Goal: Transaction & Acquisition: Purchase product/service

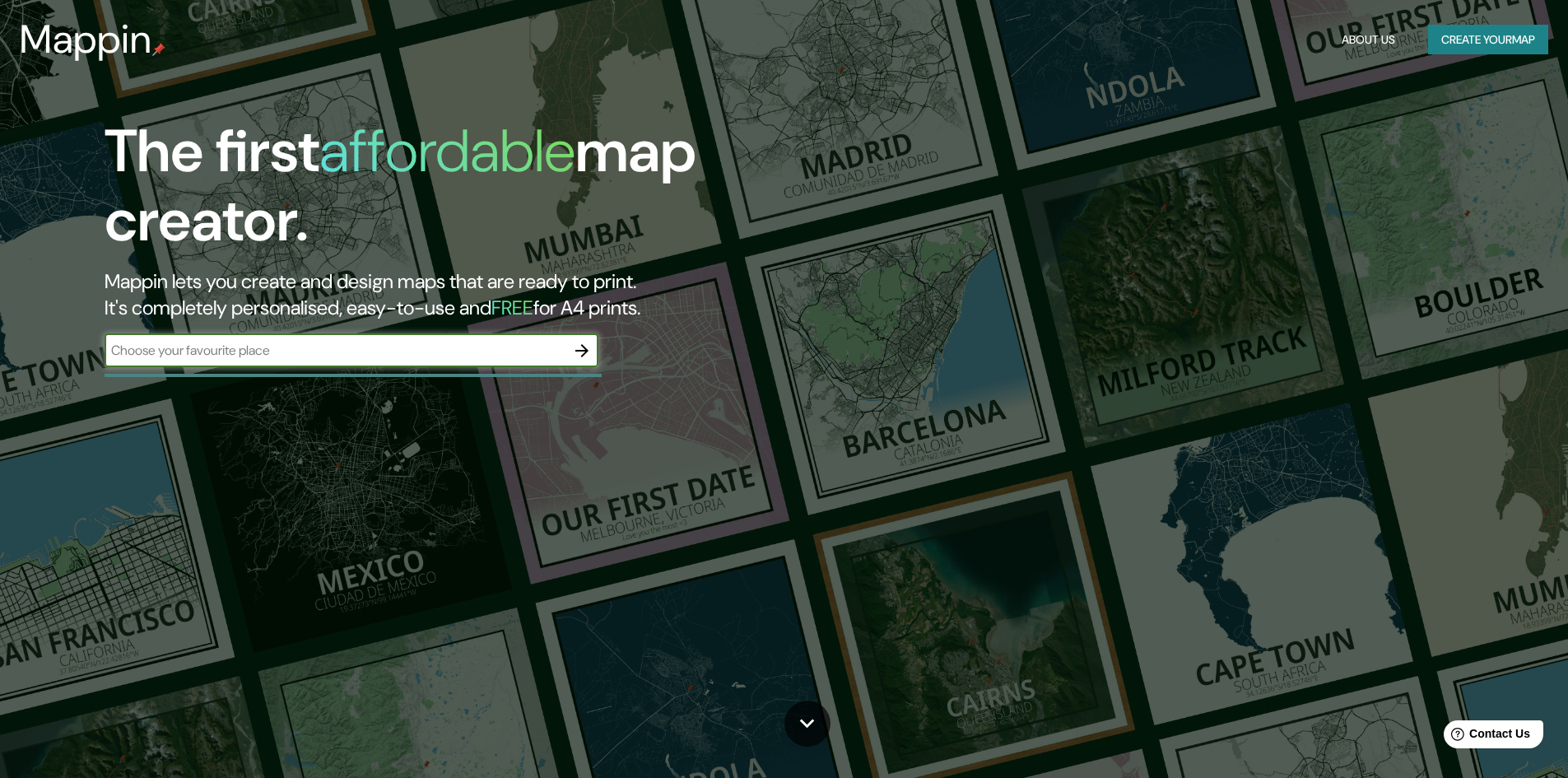
click at [340, 350] on input "text" at bounding box center [334, 350] width 461 height 19
type input "[PERSON_NAME]"
click at [582, 352] on icon "button" at bounding box center [582, 350] width 20 height 20
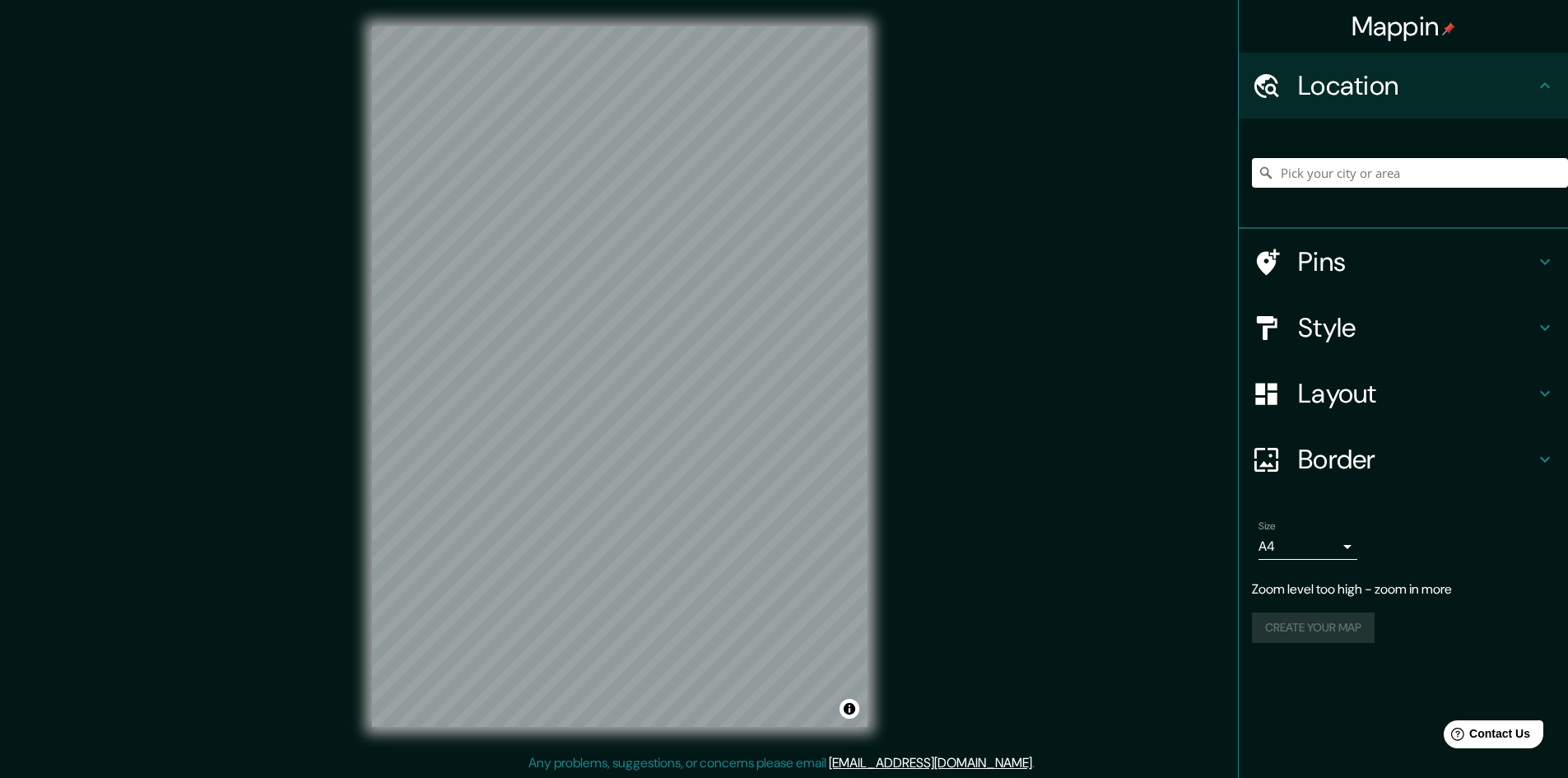
click at [940, 369] on div "Mappin Location Pins Style Layout Border Choose a border. Hint : you can make l…" at bounding box center [784, 390] width 1568 height 780
click at [1398, 169] on input "Pick your city or area" at bounding box center [1409, 173] width 316 height 30
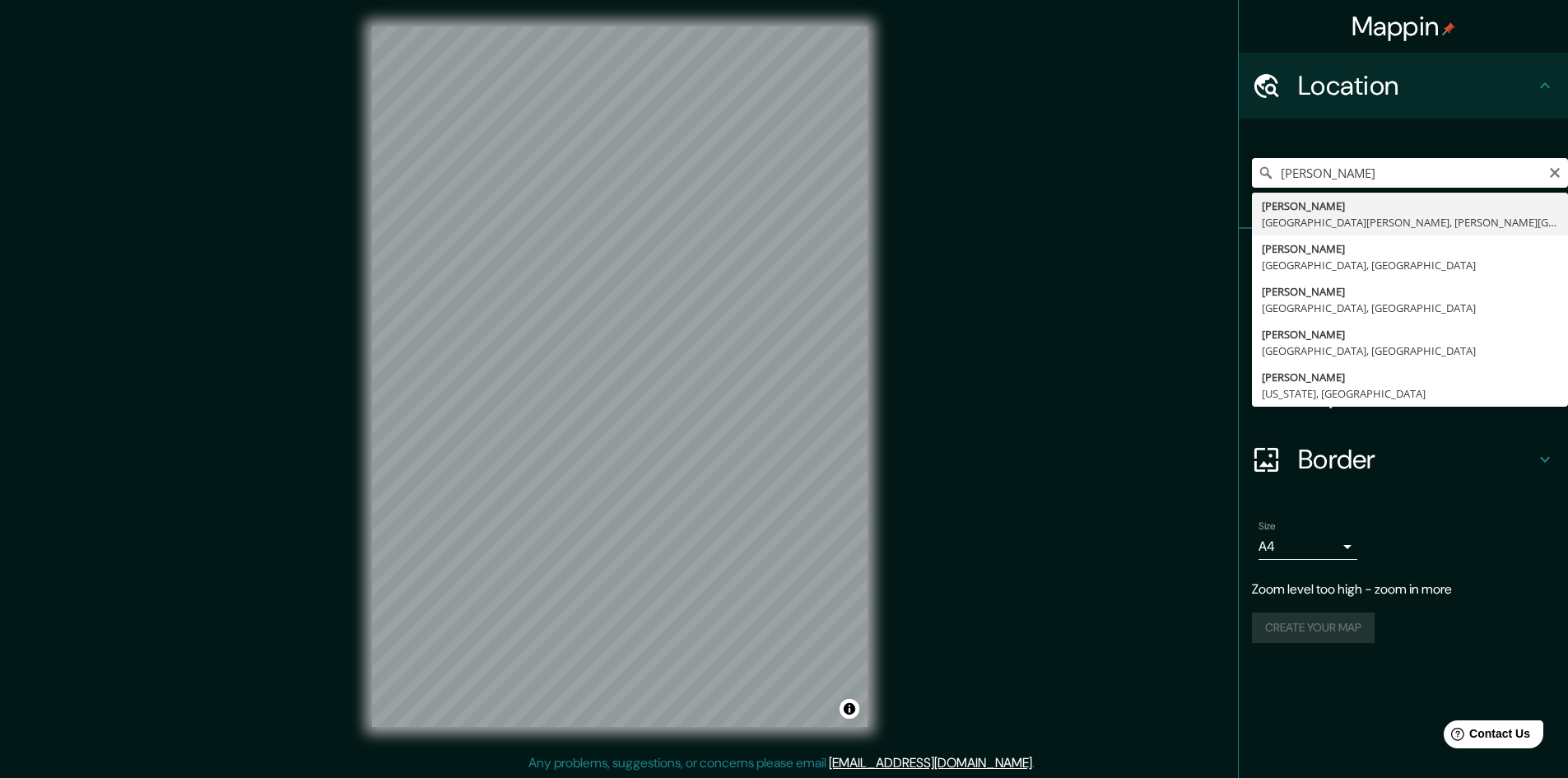
type input "[PERSON_NAME], [GEOGRAPHIC_DATA][PERSON_NAME], [PERSON_NAME][GEOGRAPHIC_DATA]"
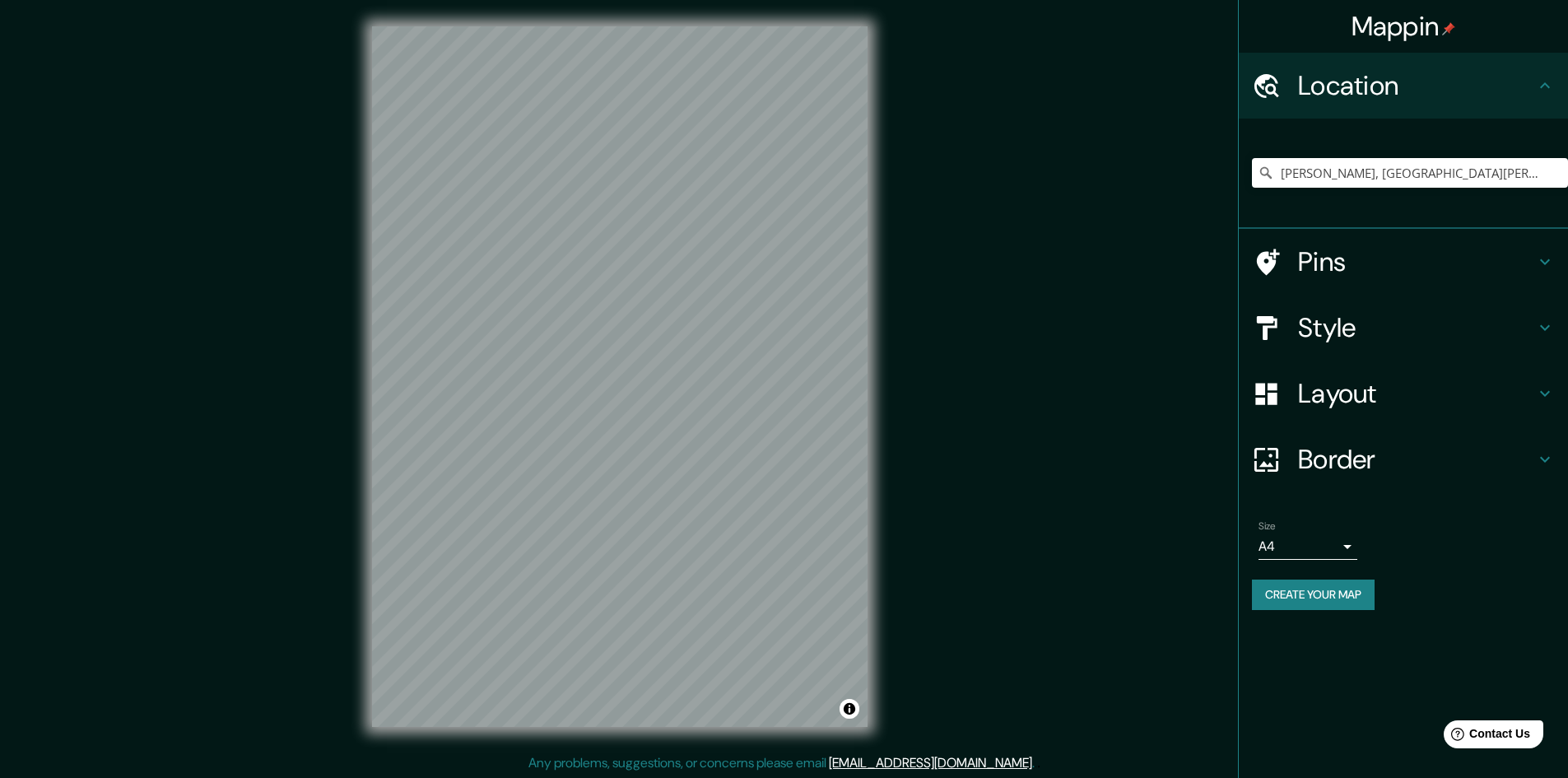
click at [1436, 263] on h4 "Pins" at bounding box center [1417, 261] width 237 height 33
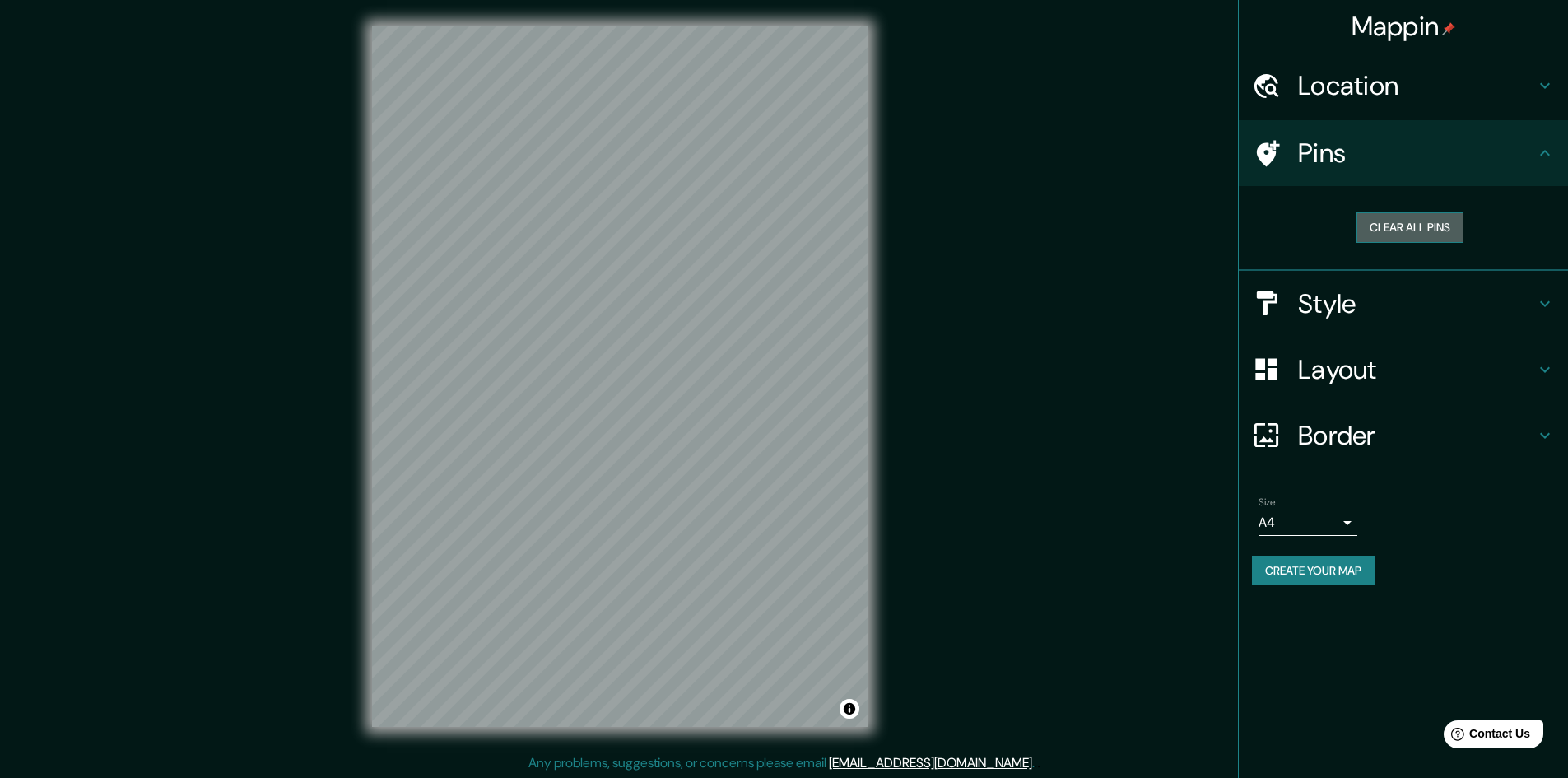
click at [1422, 224] on button "Clear all pins" at bounding box center [1410, 227] width 107 height 30
click at [1314, 150] on h4 "Pins" at bounding box center [1417, 152] width 237 height 33
click at [1314, 105] on div "Location" at bounding box center [1403, 86] width 329 height 66
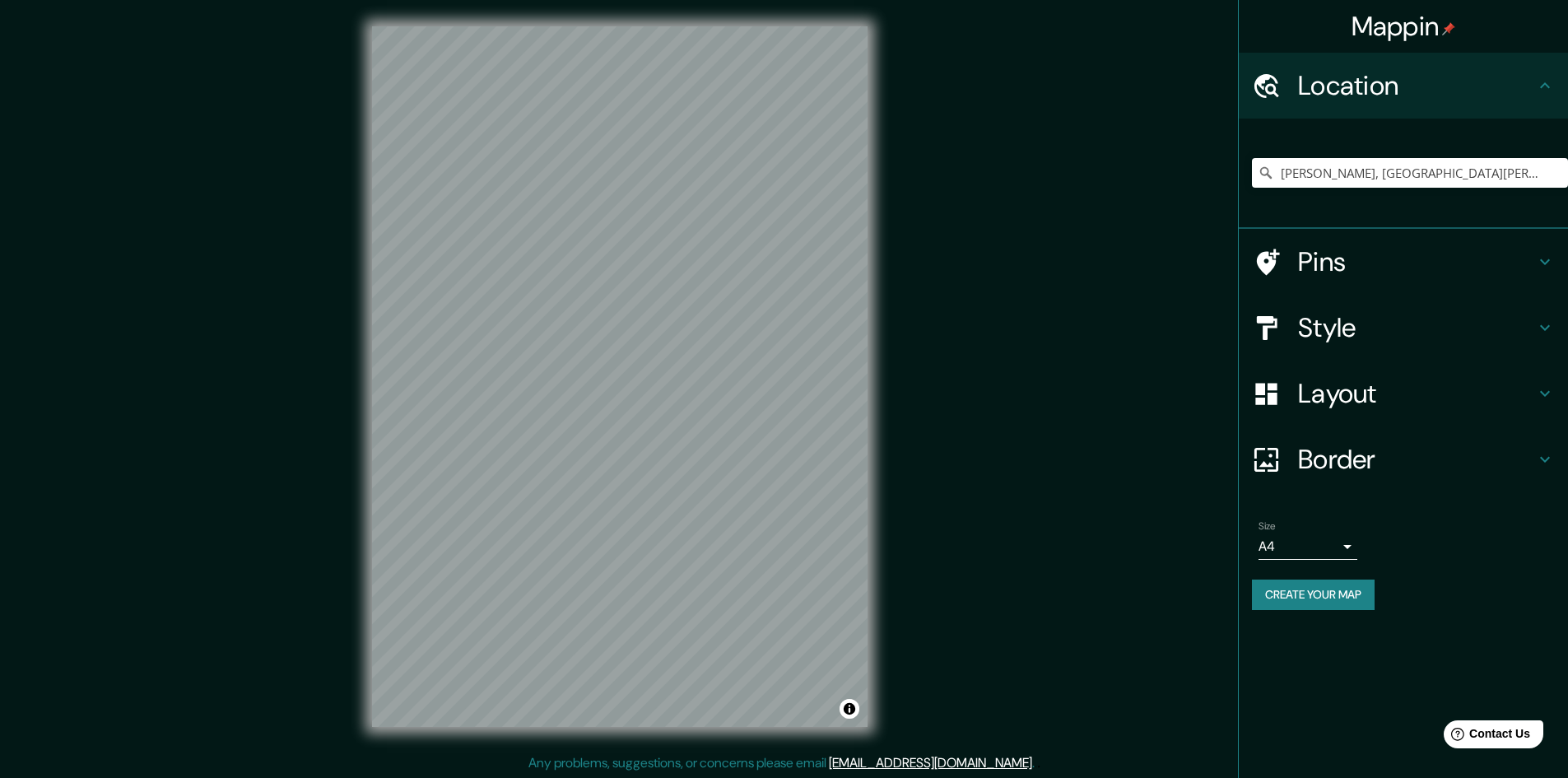
click at [1421, 269] on h4 "Pins" at bounding box center [1417, 261] width 237 height 33
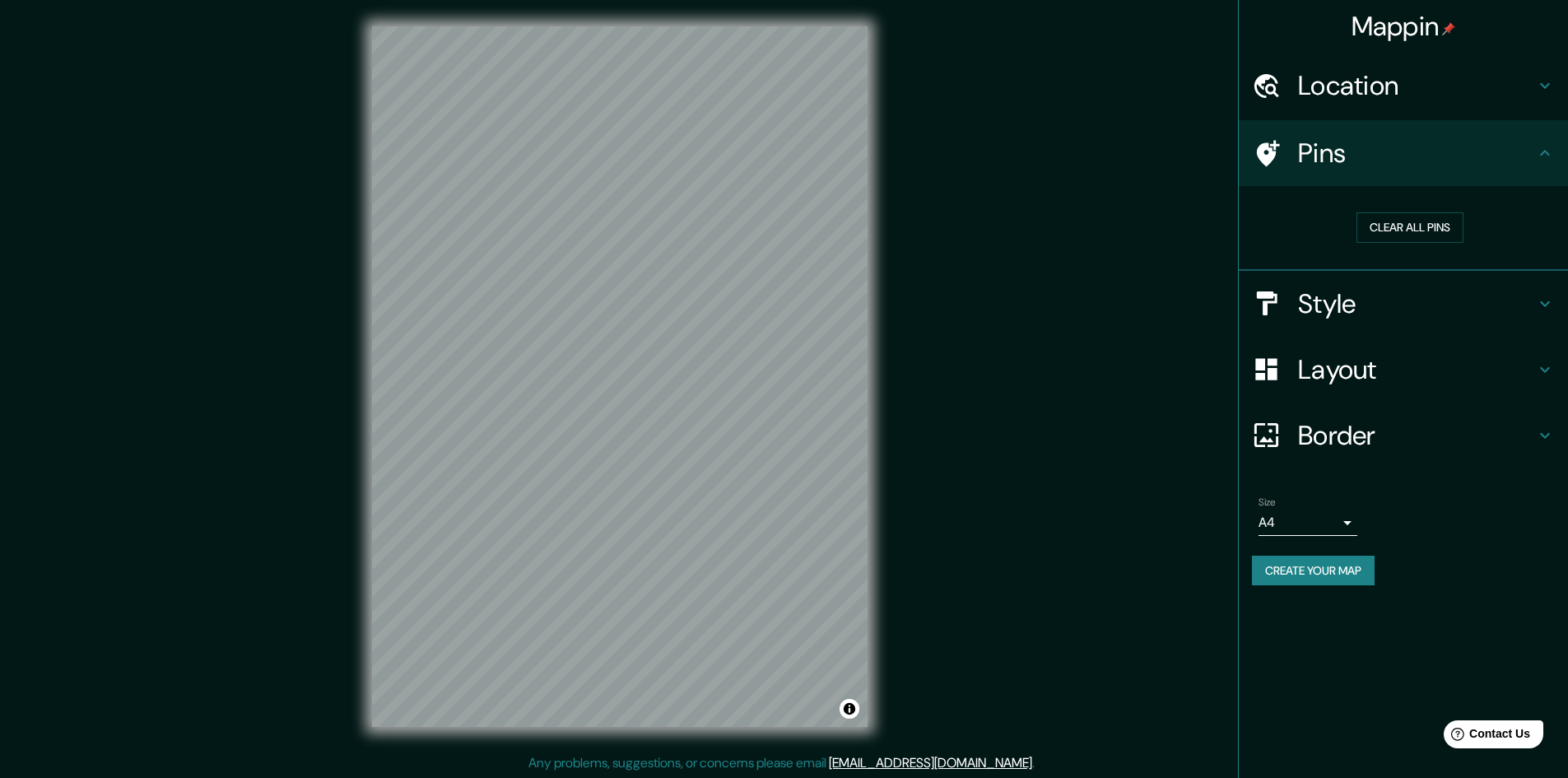
click at [711, 183] on div "© Mapbox © OpenStreetMap Improve this map" at bounding box center [619, 377] width 548 height 754
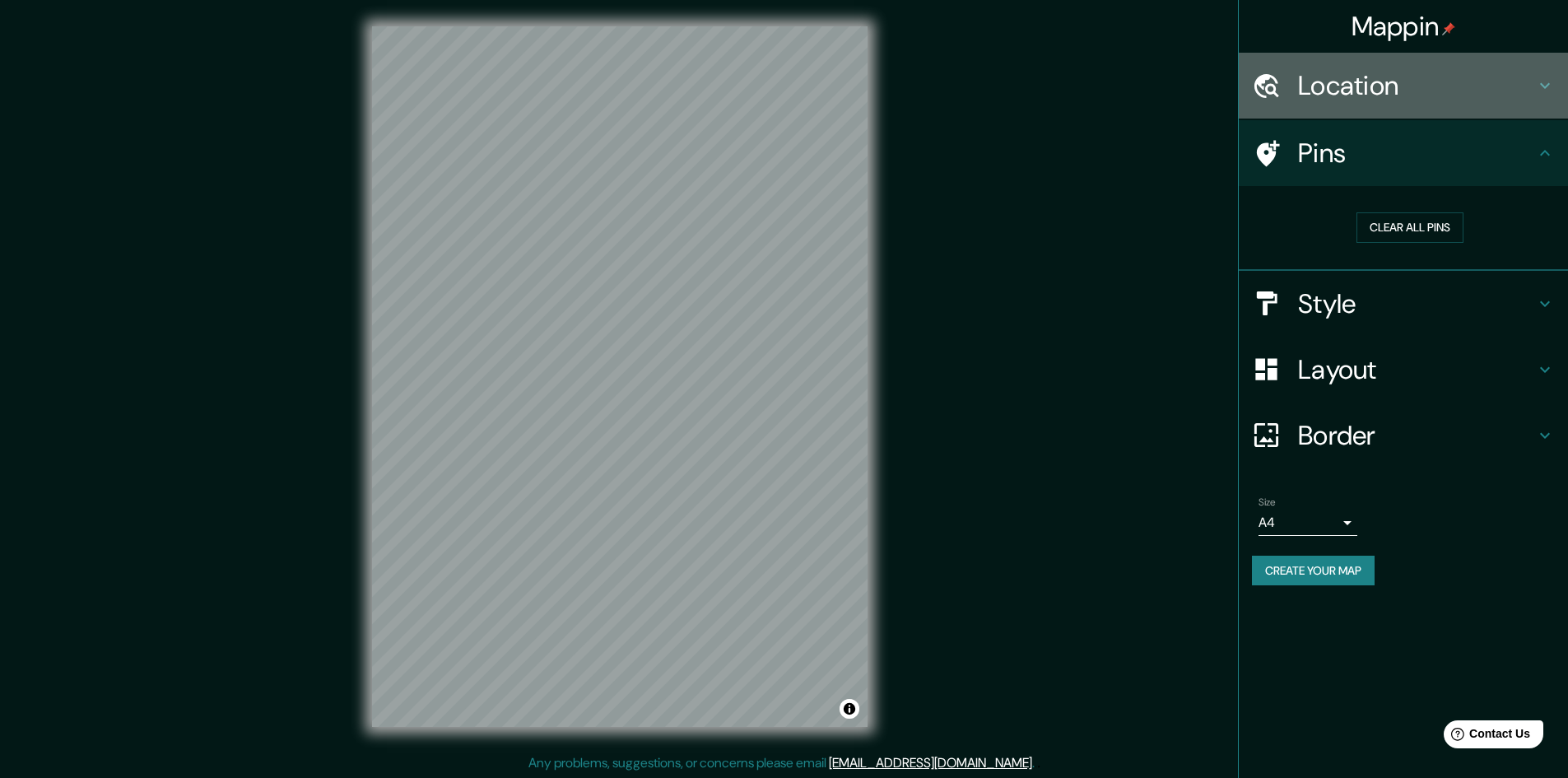
click at [1421, 87] on h4 "Location" at bounding box center [1417, 86] width 237 height 33
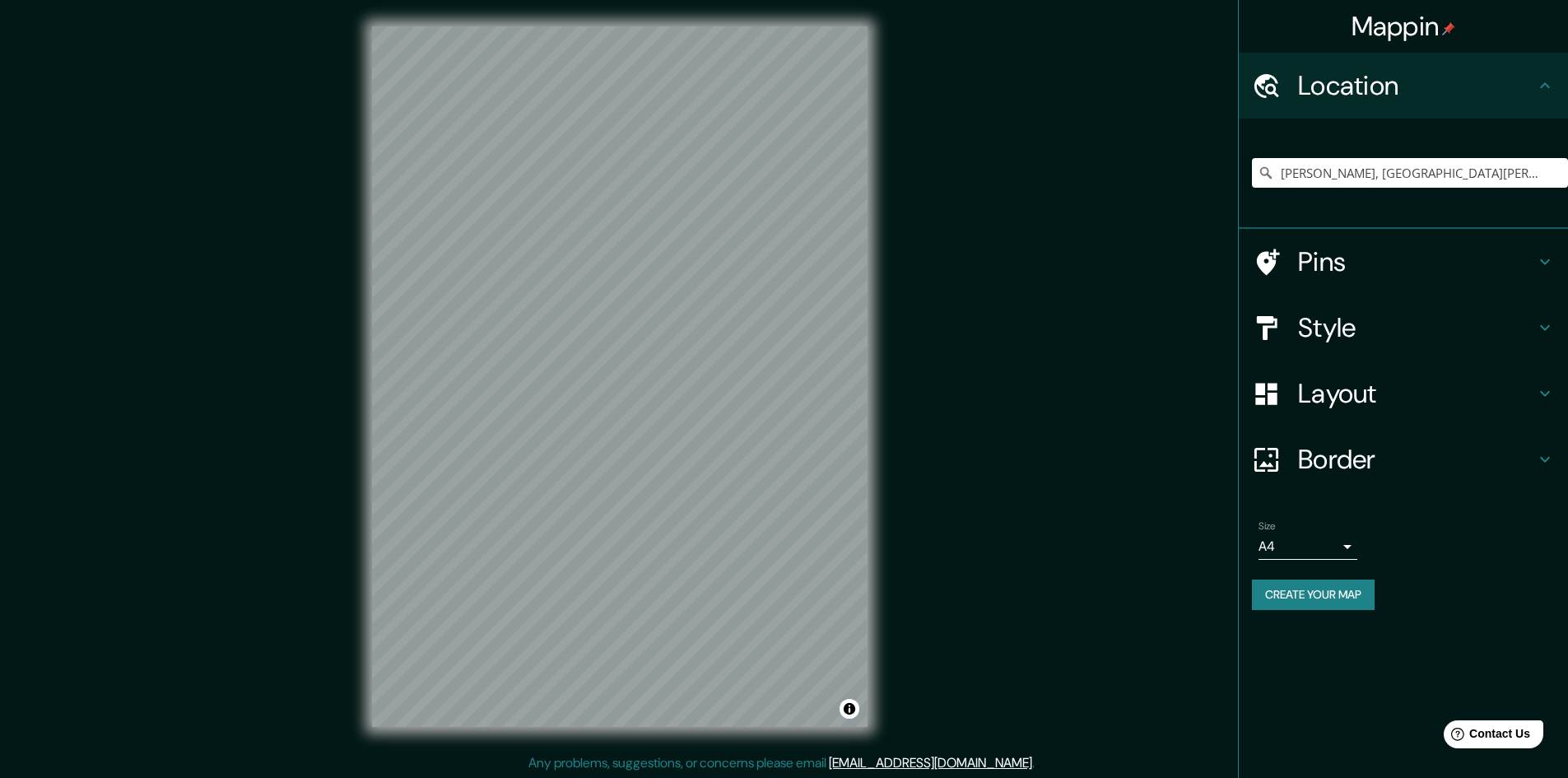
click at [1452, 149] on div "[PERSON_NAME], [GEOGRAPHIC_DATA][PERSON_NAME], [PERSON_NAME][GEOGRAPHIC_DATA]" at bounding box center [1409, 173] width 316 height 83
click at [1537, 164] on input "[PERSON_NAME], [GEOGRAPHIC_DATA][PERSON_NAME], [PERSON_NAME][GEOGRAPHIC_DATA]" at bounding box center [1409, 173] width 316 height 30
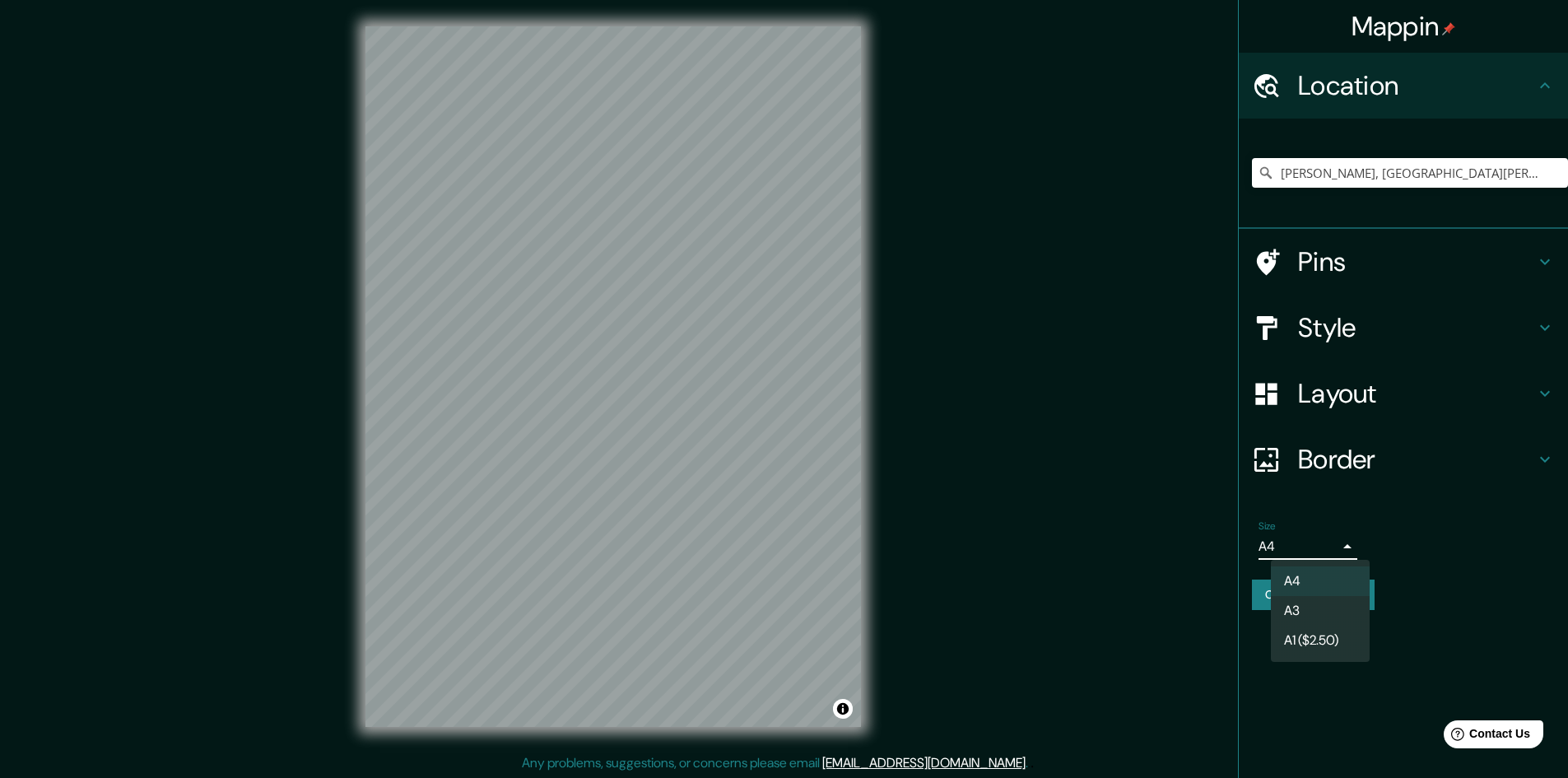
click at [1339, 546] on body "Mappin Location [PERSON_NAME], [GEOGRAPHIC_DATA][PERSON_NAME], [PERSON_NAME][GE…" at bounding box center [784, 389] width 1568 height 778
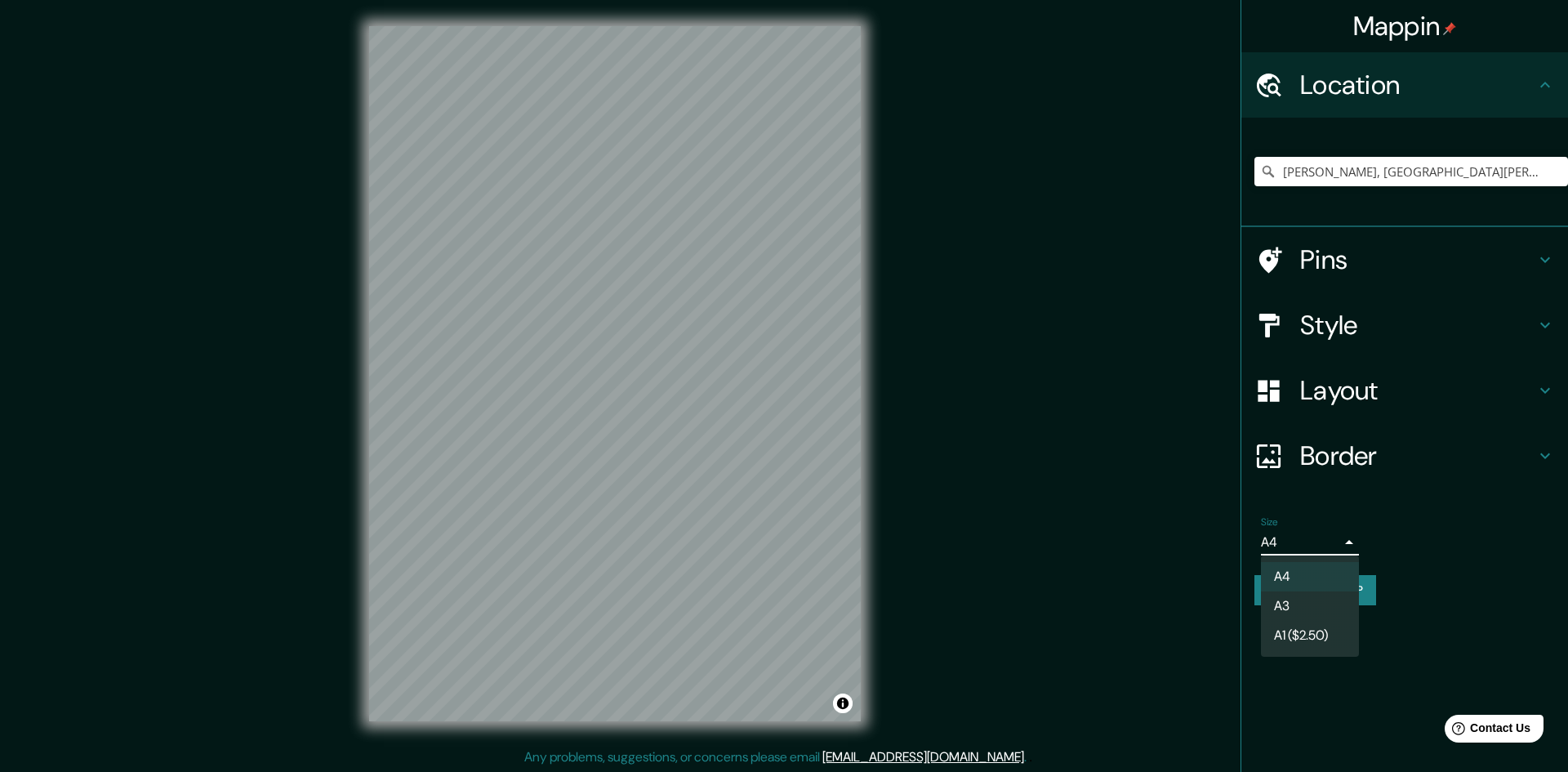
click at [1388, 529] on div at bounding box center [784, 386] width 1568 height 772
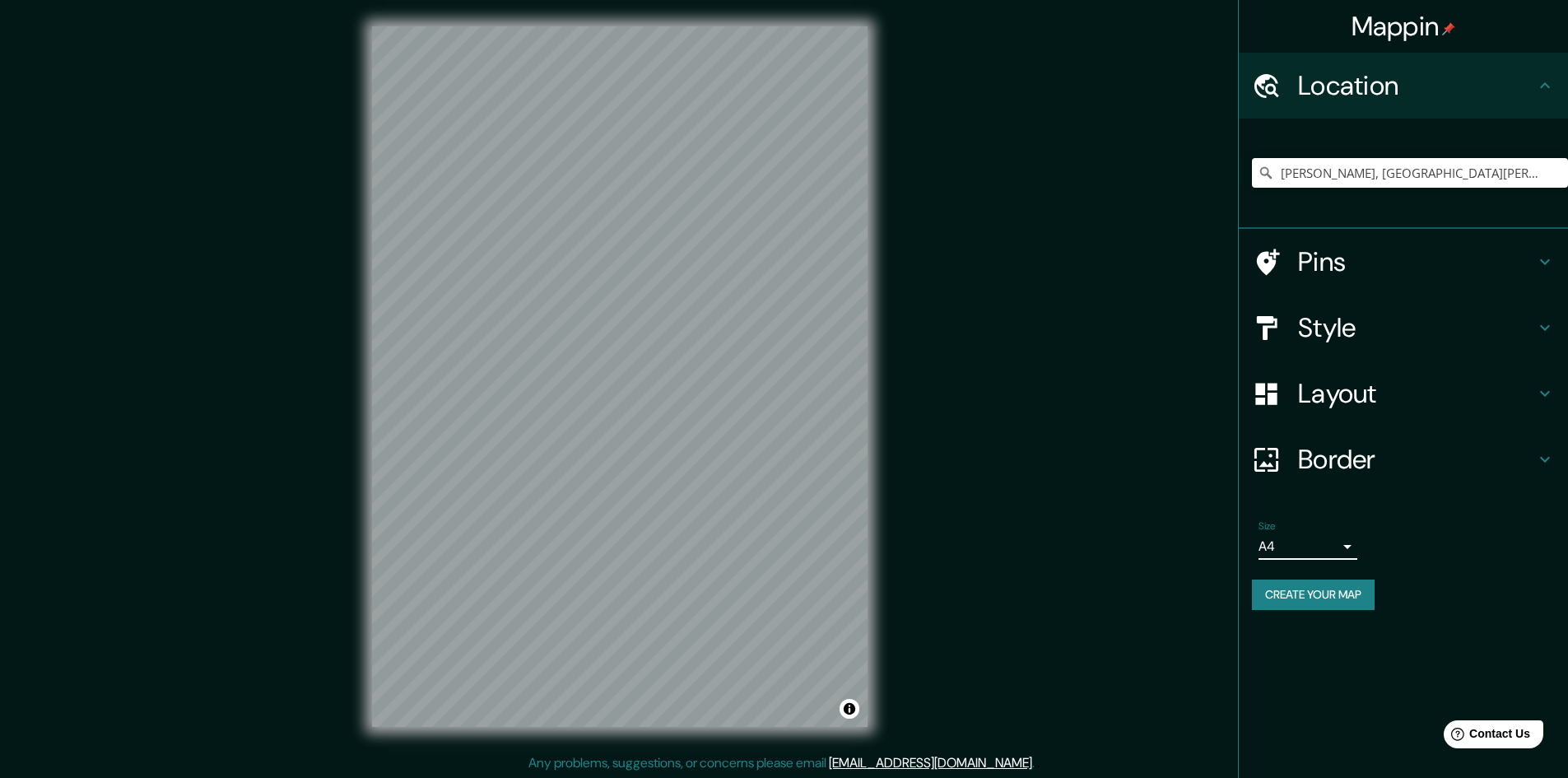
click at [1355, 395] on h4 "Layout" at bounding box center [1417, 393] width 237 height 33
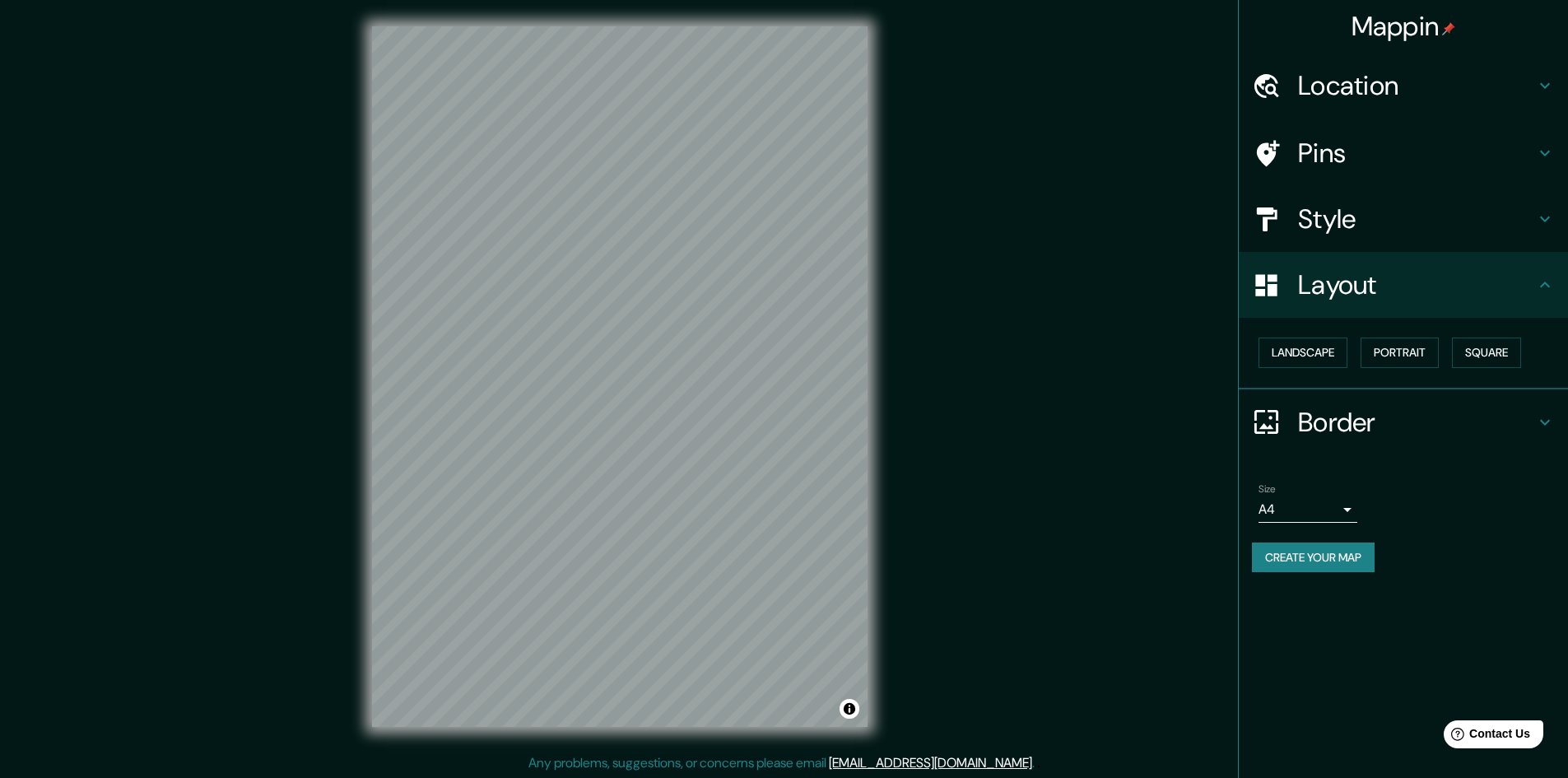
click at [1386, 413] on h4 "Border" at bounding box center [1417, 422] width 237 height 33
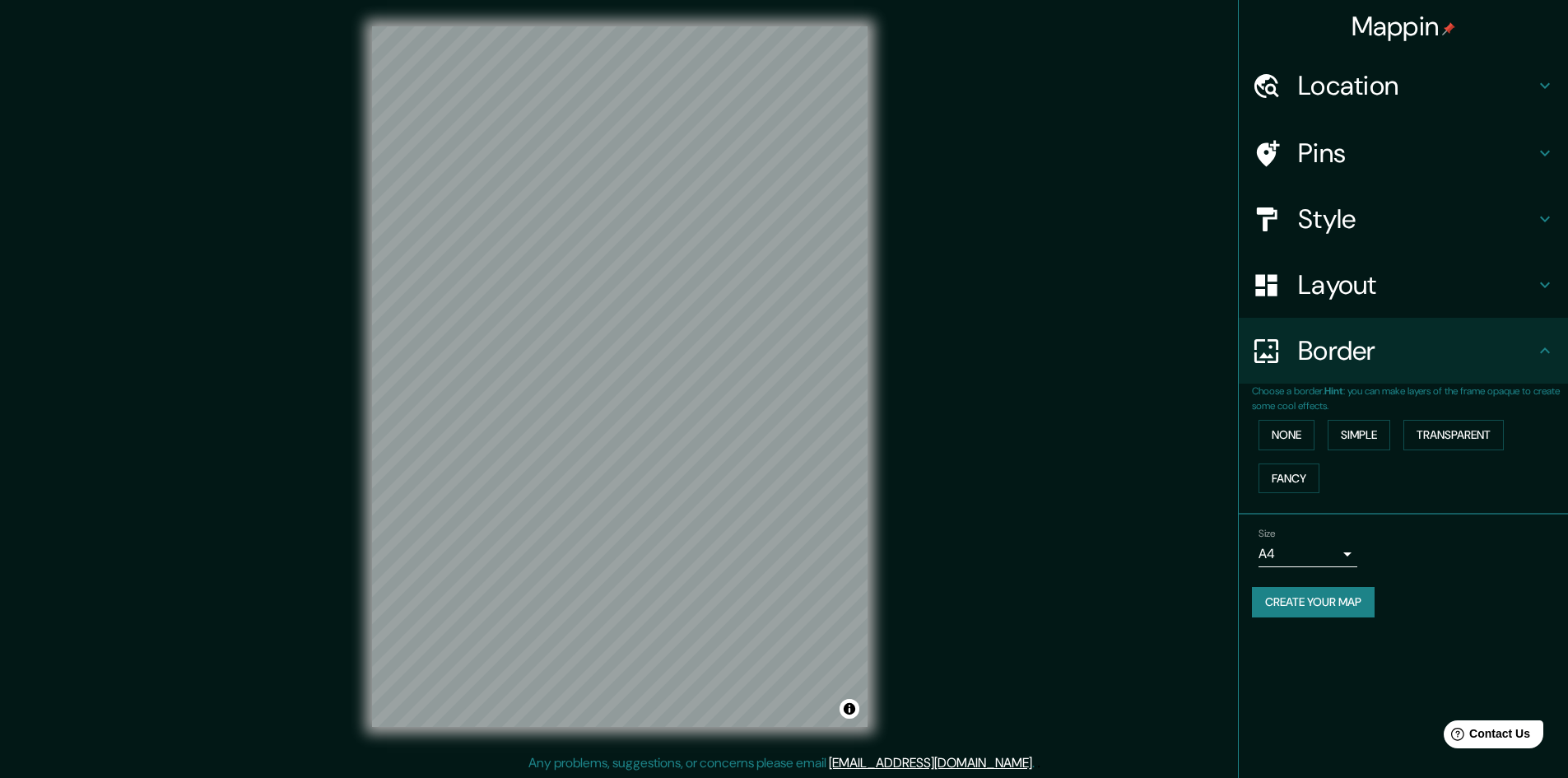
click at [1394, 366] on h4 "Border" at bounding box center [1417, 350] width 237 height 33
click at [1385, 307] on div "Layout" at bounding box center [1403, 285] width 329 height 66
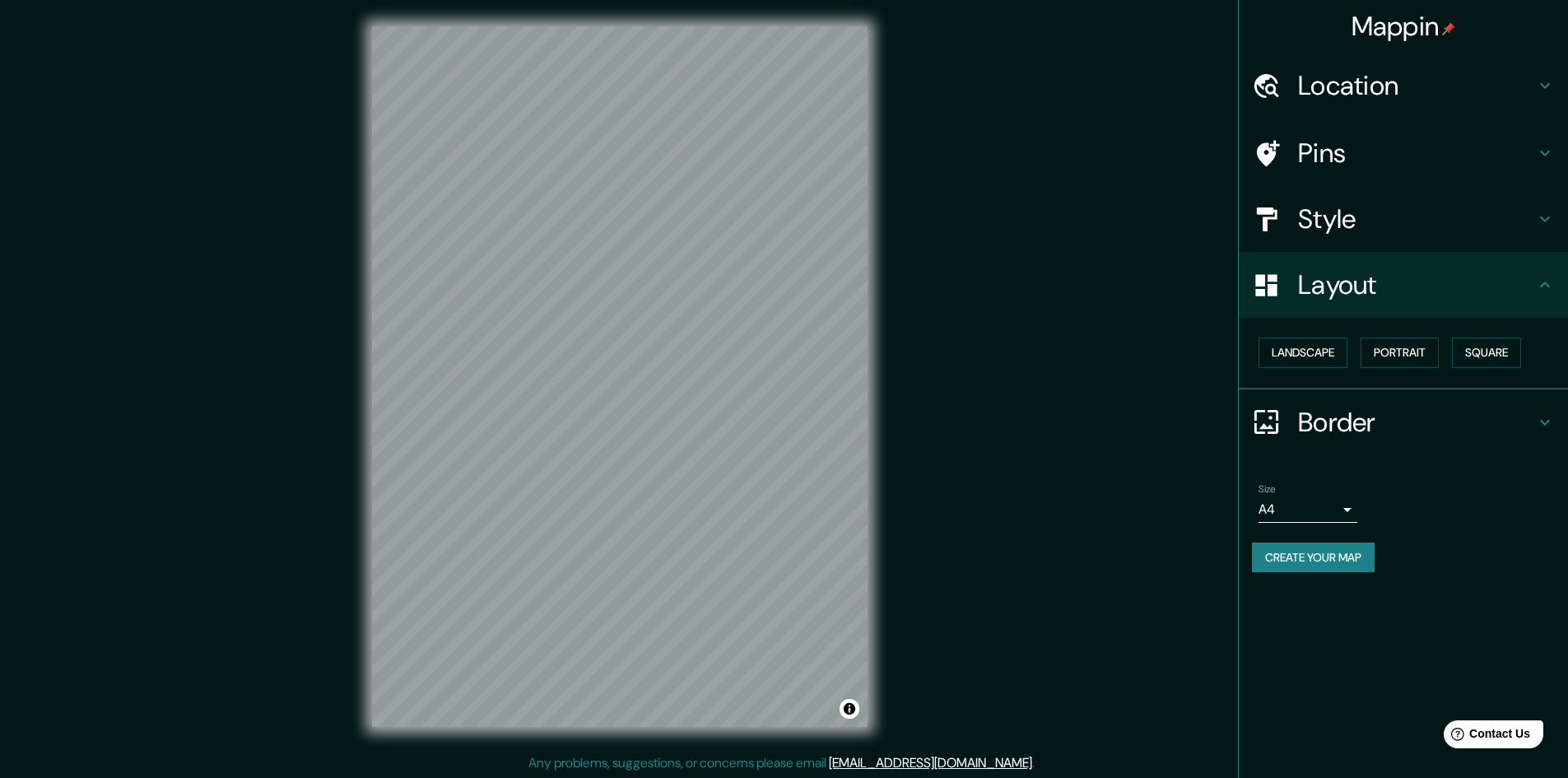
click at [1364, 237] on div "Style" at bounding box center [1403, 219] width 329 height 66
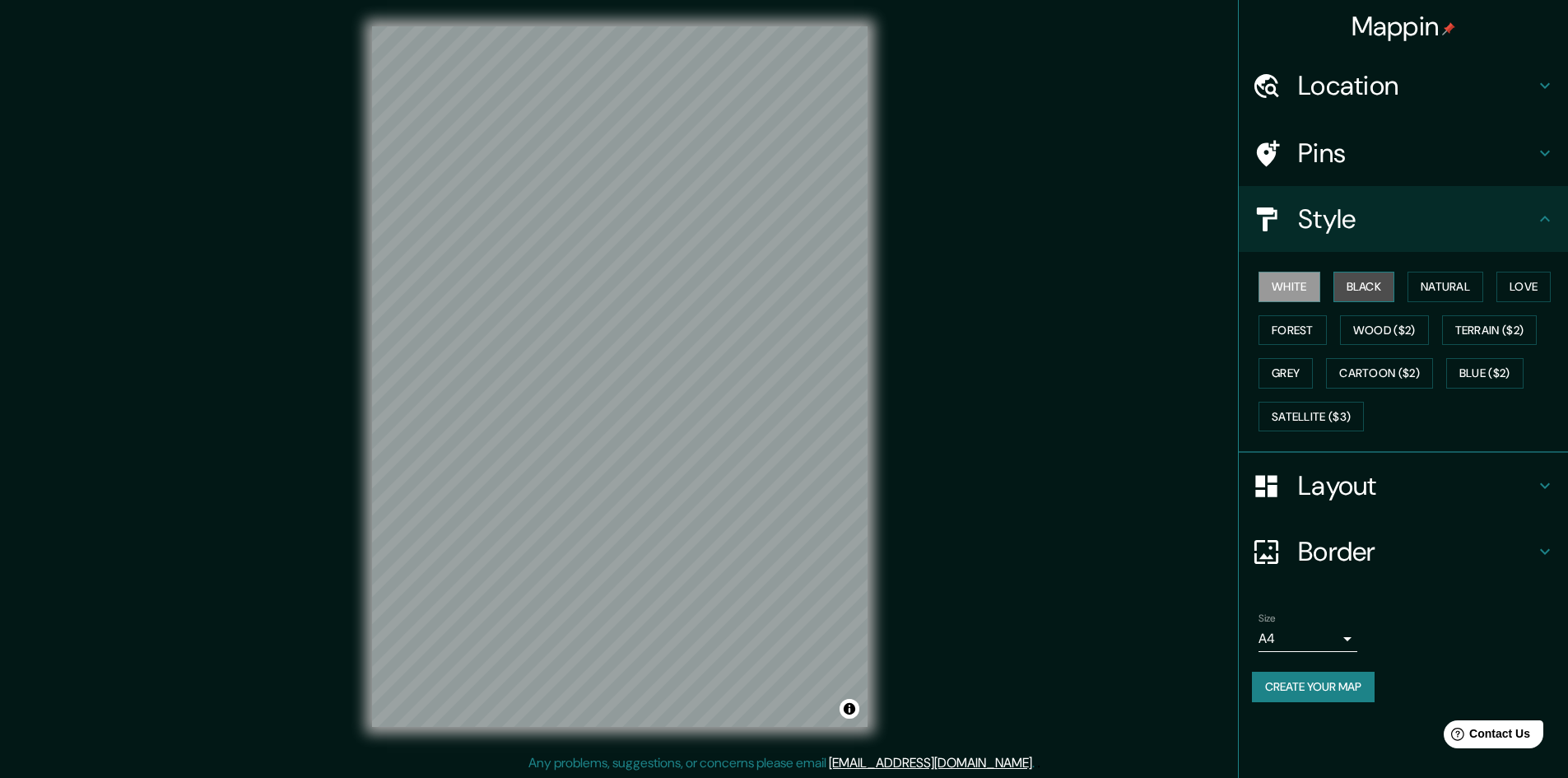
click at [1365, 285] on button "Black" at bounding box center [1364, 287] width 62 height 30
click at [1440, 281] on button "Natural" at bounding box center [1445, 287] width 76 height 30
click at [1519, 286] on button "Love" at bounding box center [1524, 287] width 54 height 30
click at [1481, 332] on button "Terrain ($2)" at bounding box center [1490, 331] width 96 height 30
click at [1296, 322] on button "Forest" at bounding box center [1292, 331] width 69 height 30
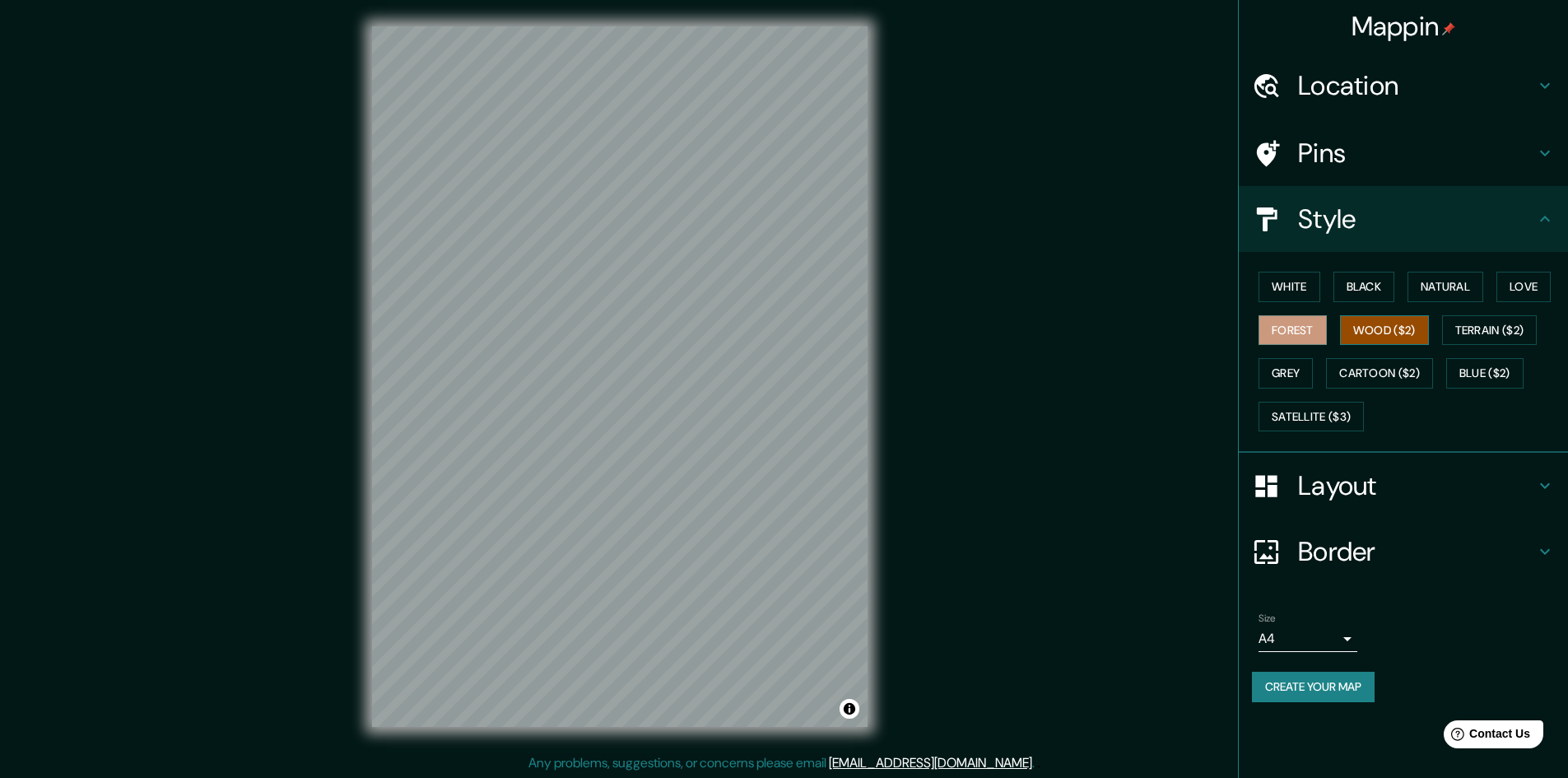
click at [1386, 335] on button "Wood ($2)" at bounding box center [1384, 331] width 89 height 30
click at [1403, 368] on button "Cartoon ($2)" at bounding box center [1379, 373] width 107 height 30
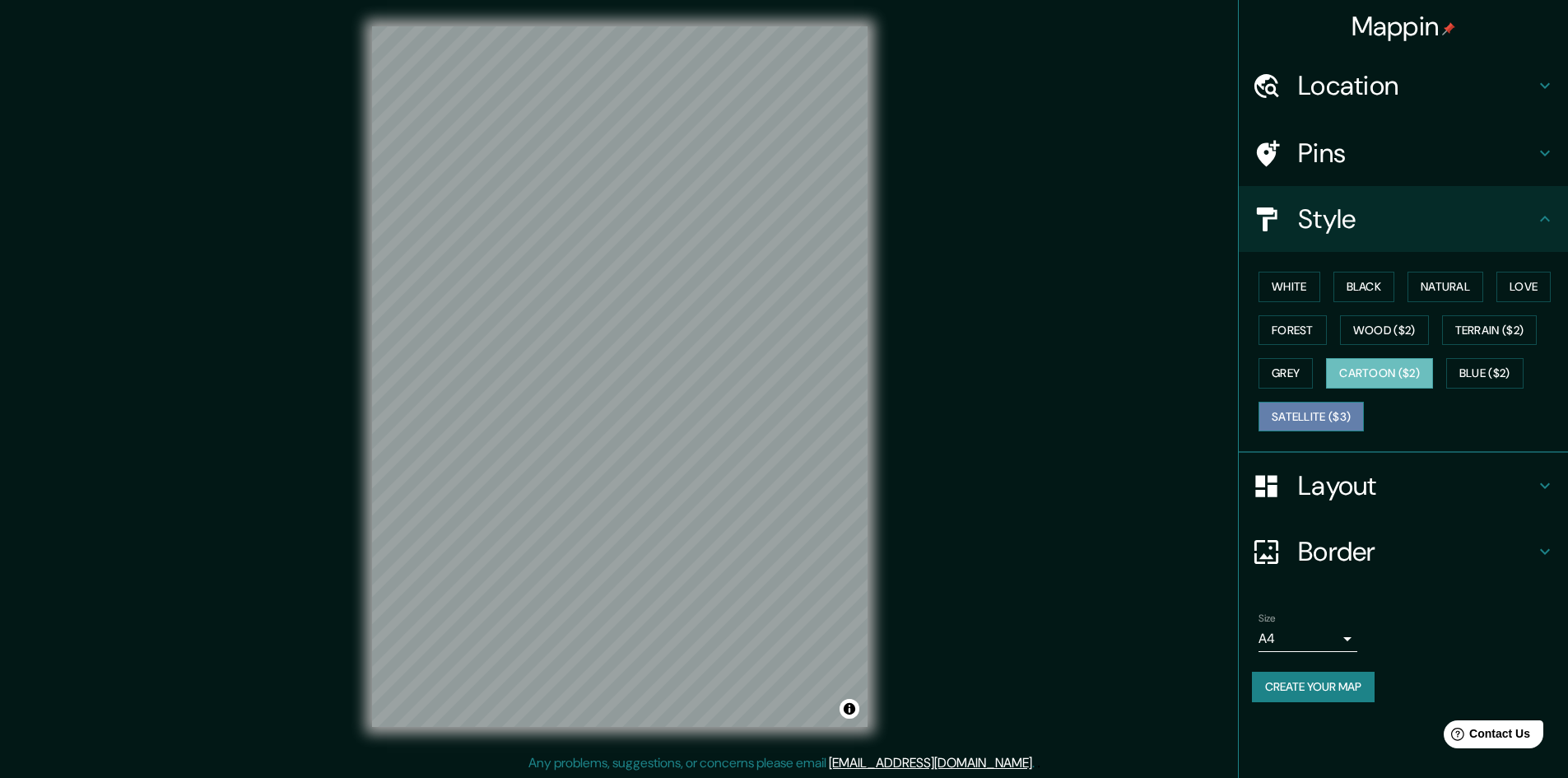
click at [1330, 410] on button "Satellite ($3)" at bounding box center [1311, 417] width 105 height 30
click at [1278, 381] on button "Grey" at bounding box center [1285, 373] width 54 height 30
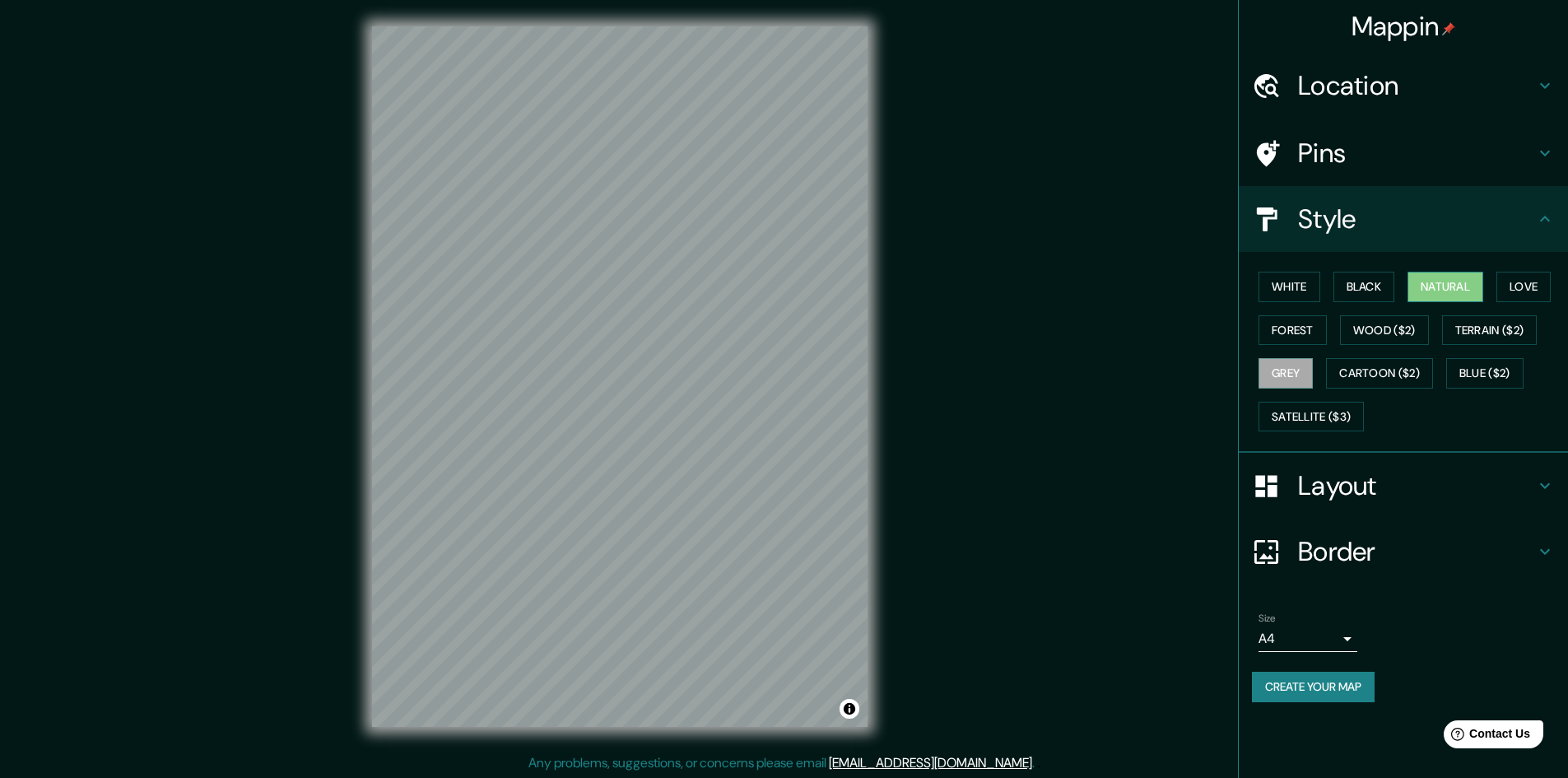
click at [1433, 283] on button "Natural" at bounding box center [1445, 287] width 76 height 30
click at [1432, 118] on ul "Location [PERSON_NAME], [GEOGRAPHIC_DATA][PERSON_NAME], [PERSON_NAME][GEOGRAPHI…" at bounding box center [1403, 387] width 329 height 669
click at [1470, 148] on h4 "Pins" at bounding box center [1417, 152] width 237 height 33
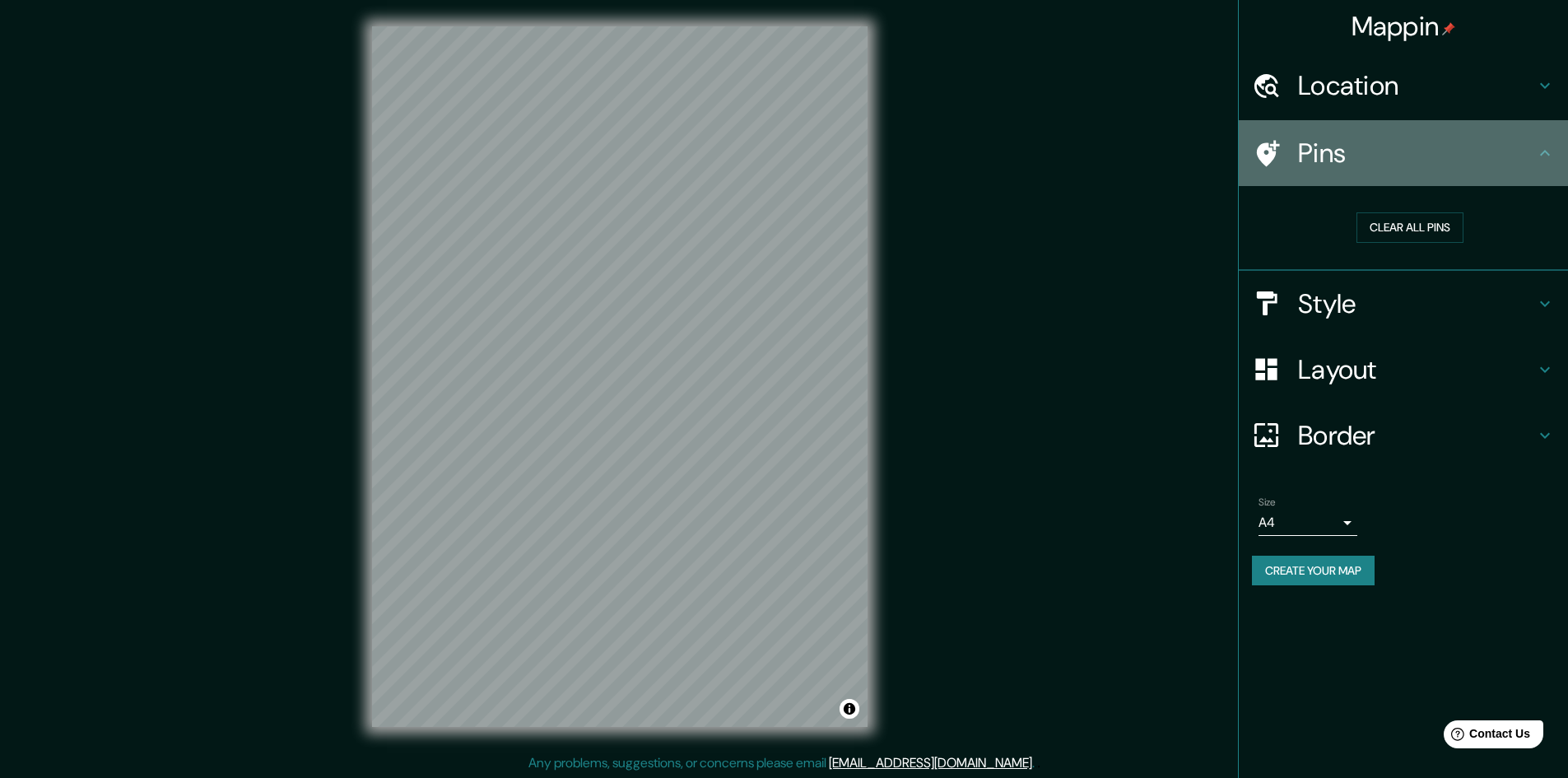
click at [1344, 156] on h4 "Pins" at bounding box center [1417, 152] width 237 height 33
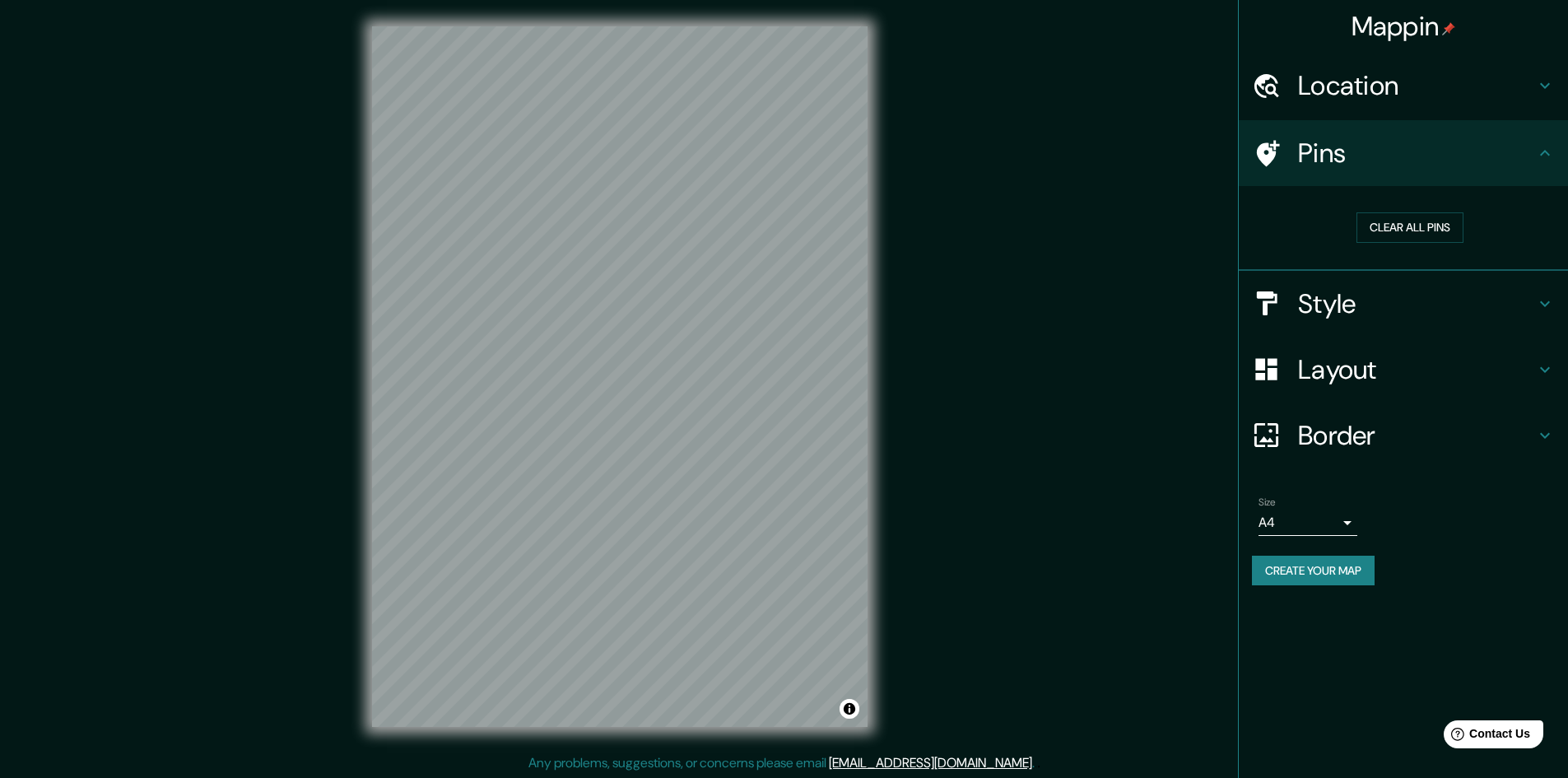
click at [1343, 156] on h4 "Pins" at bounding box center [1417, 152] width 237 height 33
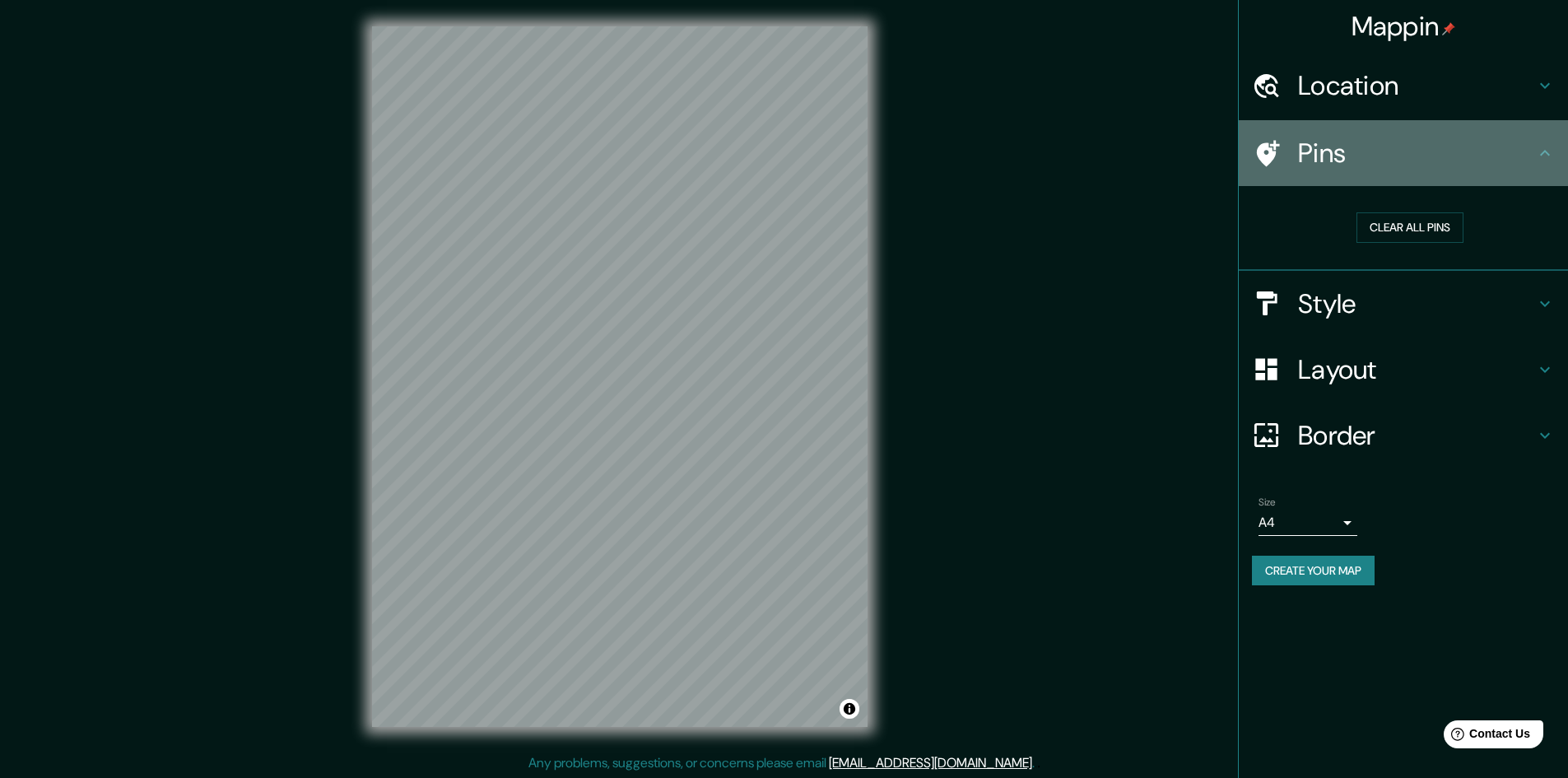
click at [1343, 156] on h4 "Pins" at bounding box center [1417, 152] width 237 height 33
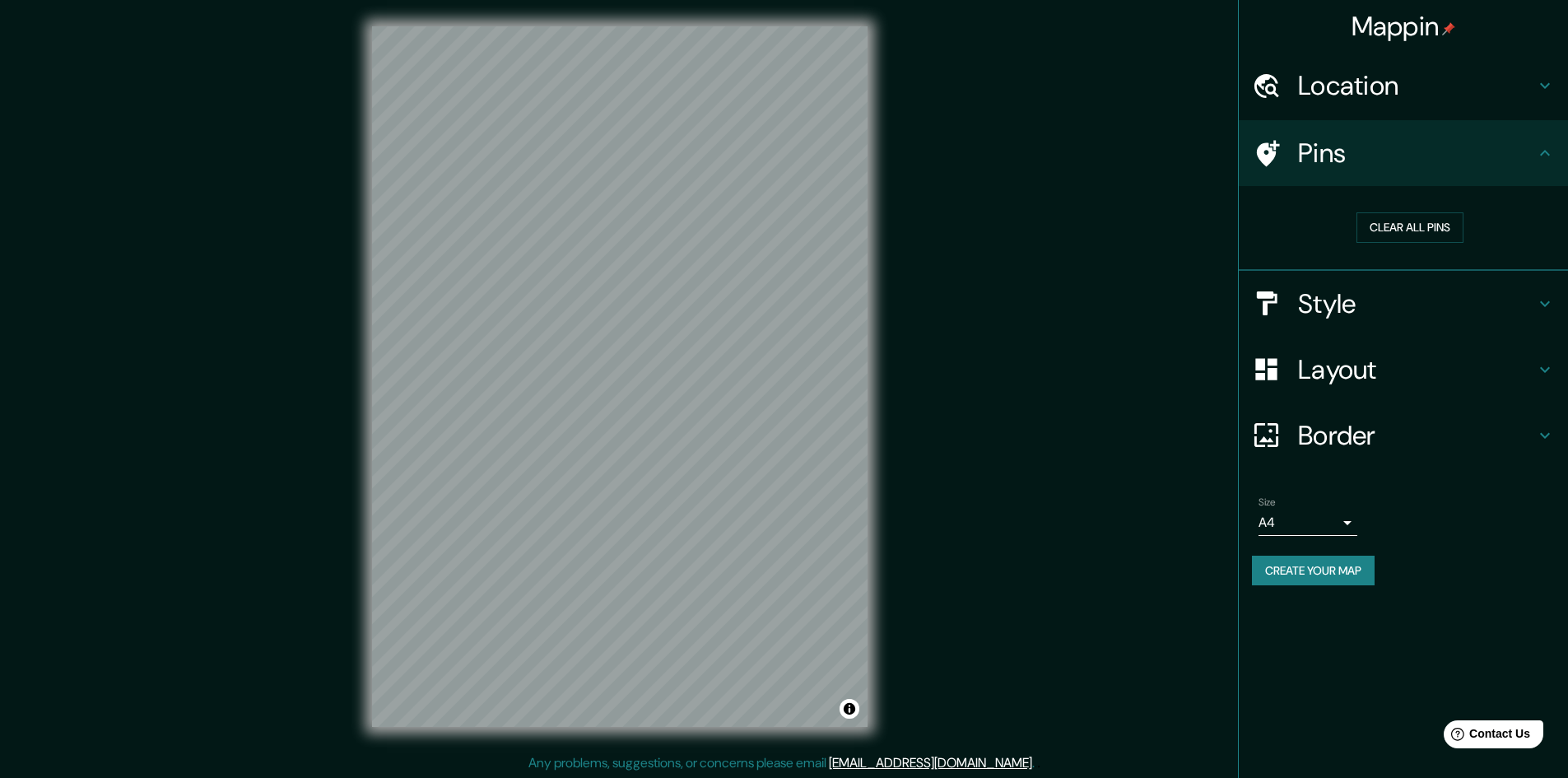
click at [1343, 156] on h4 "Pins" at bounding box center [1417, 152] width 237 height 33
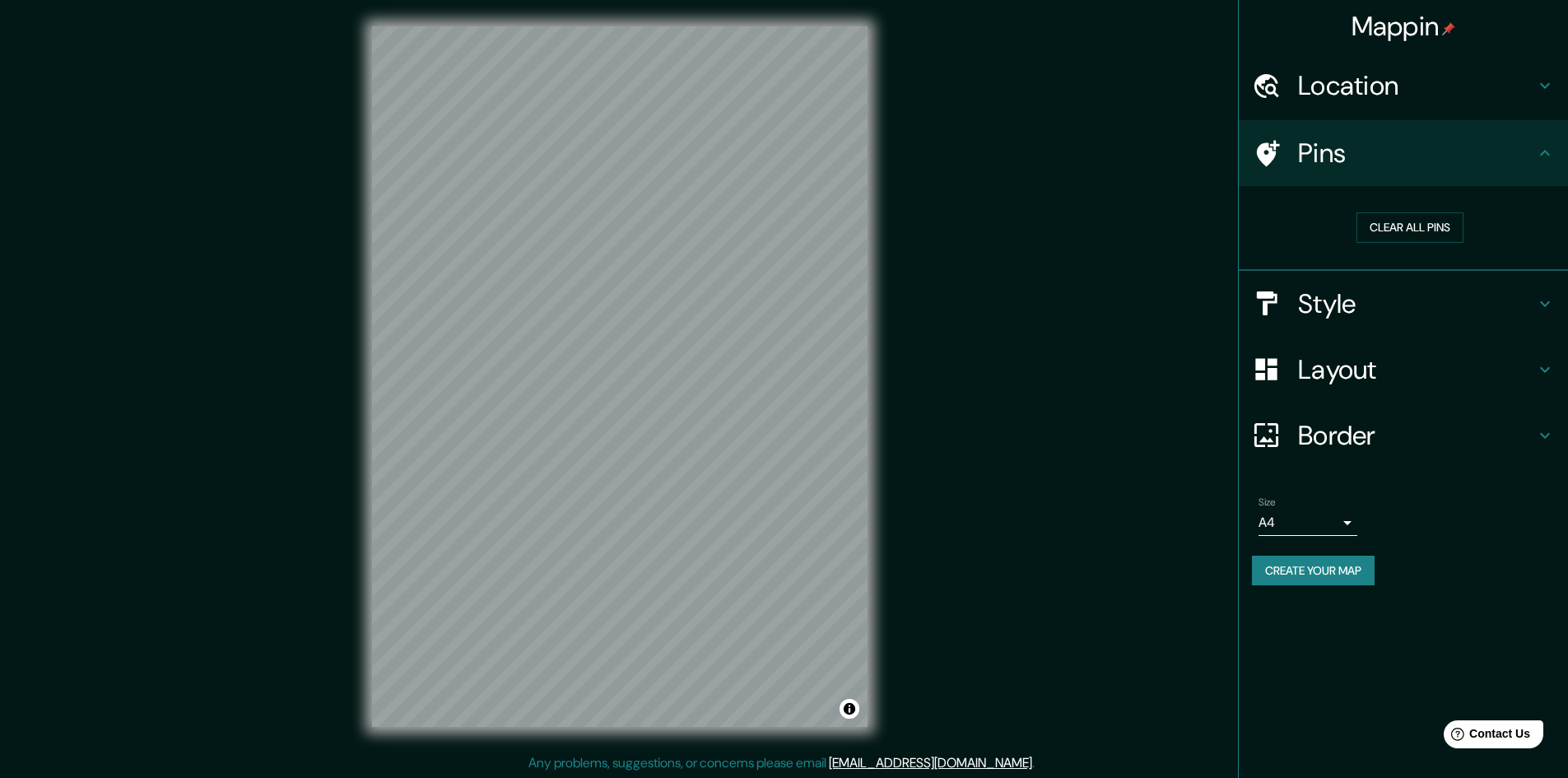
click at [1343, 156] on h4 "Pins" at bounding box center [1417, 152] width 237 height 33
click at [1428, 221] on button "Clear all pins" at bounding box center [1410, 227] width 107 height 30
click at [1418, 159] on h4 "Pins" at bounding box center [1417, 152] width 237 height 33
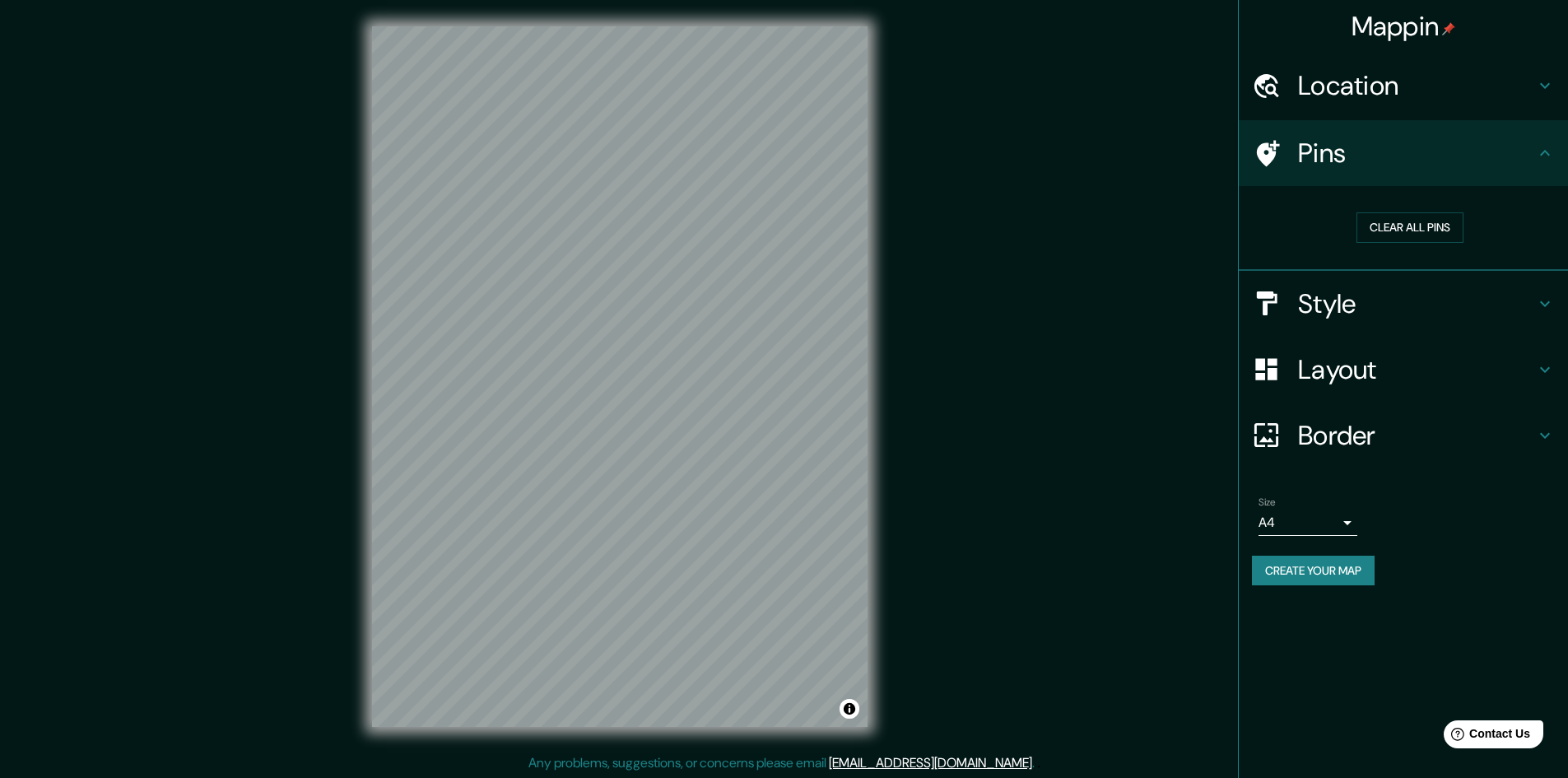
click at [1421, 109] on div "Location" at bounding box center [1403, 86] width 329 height 66
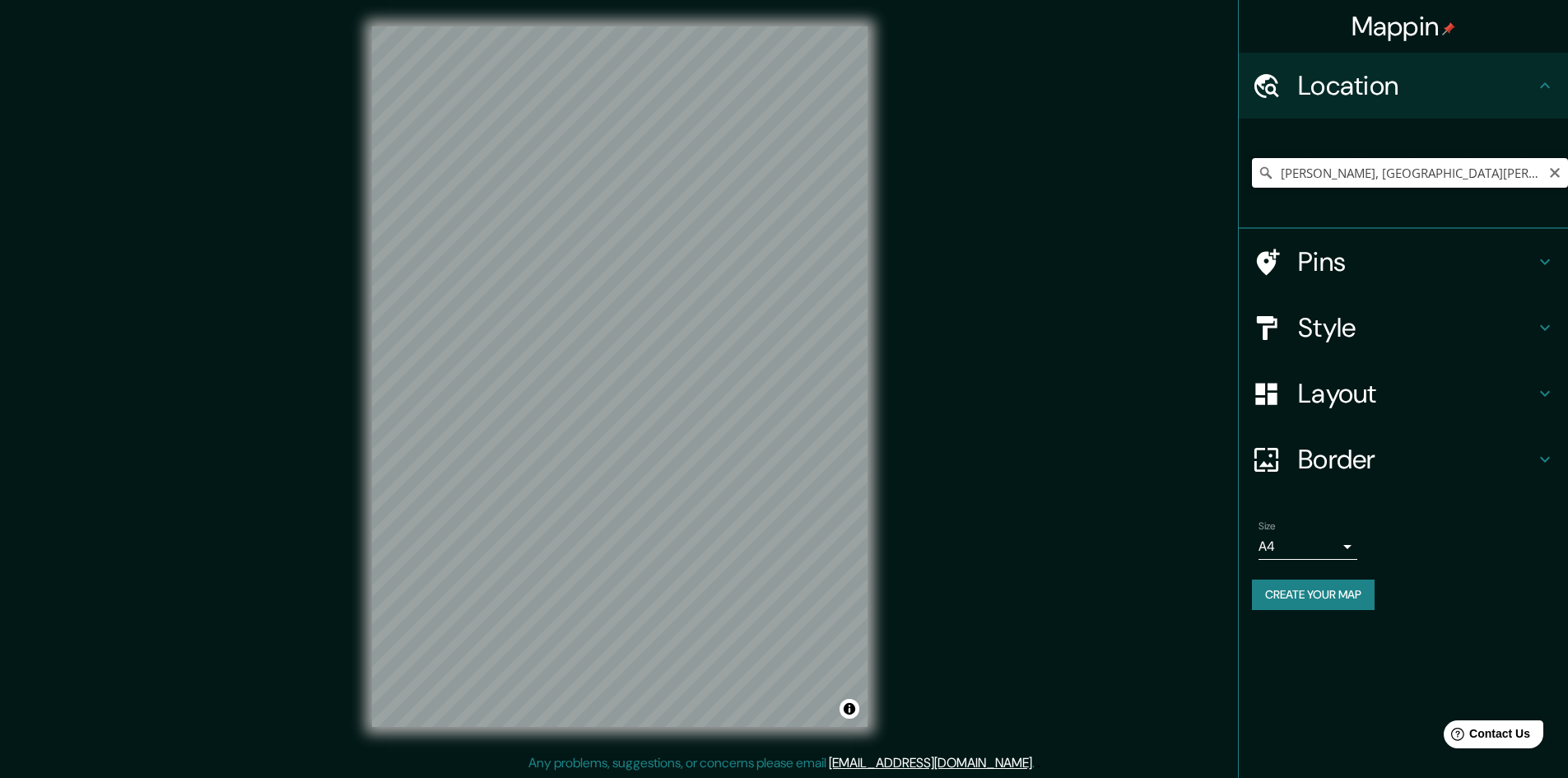
click at [1460, 175] on input "[PERSON_NAME], [GEOGRAPHIC_DATA][PERSON_NAME], [PERSON_NAME][GEOGRAPHIC_DATA]" at bounding box center [1409, 173] width 316 height 30
click at [1547, 166] on input "[PERSON_NAME], [GEOGRAPHIC_DATA][PERSON_NAME], [PERSON_NAME][GEOGRAPHIC_DATA]" at bounding box center [1409, 173] width 316 height 30
click at [1558, 170] on icon "Clear" at bounding box center [1555, 173] width 10 height 10
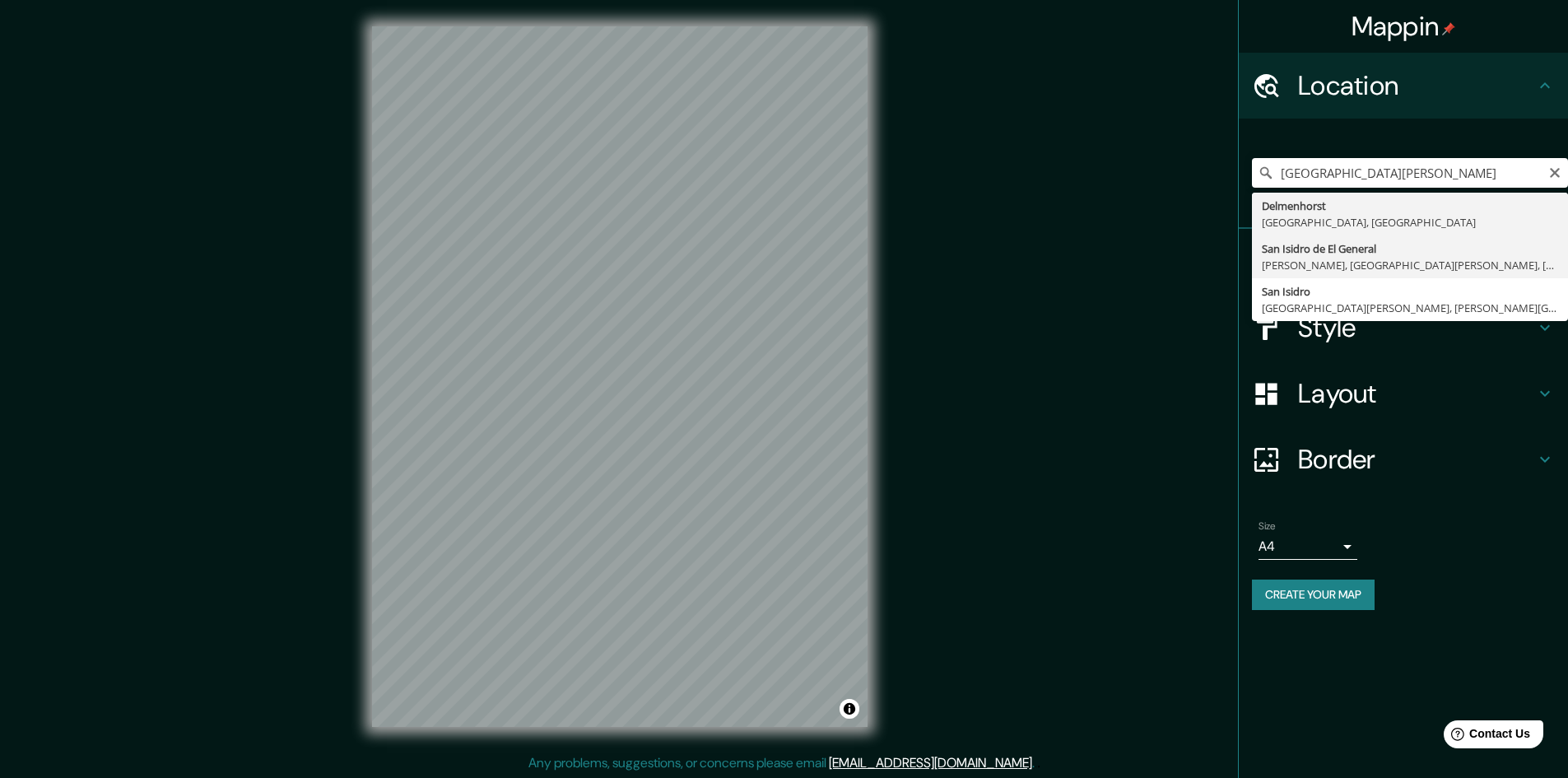
type input "San [PERSON_NAME] de El General, [PERSON_NAME], [GEOGRAPHIC_DATA][PERSON_NAME],…"
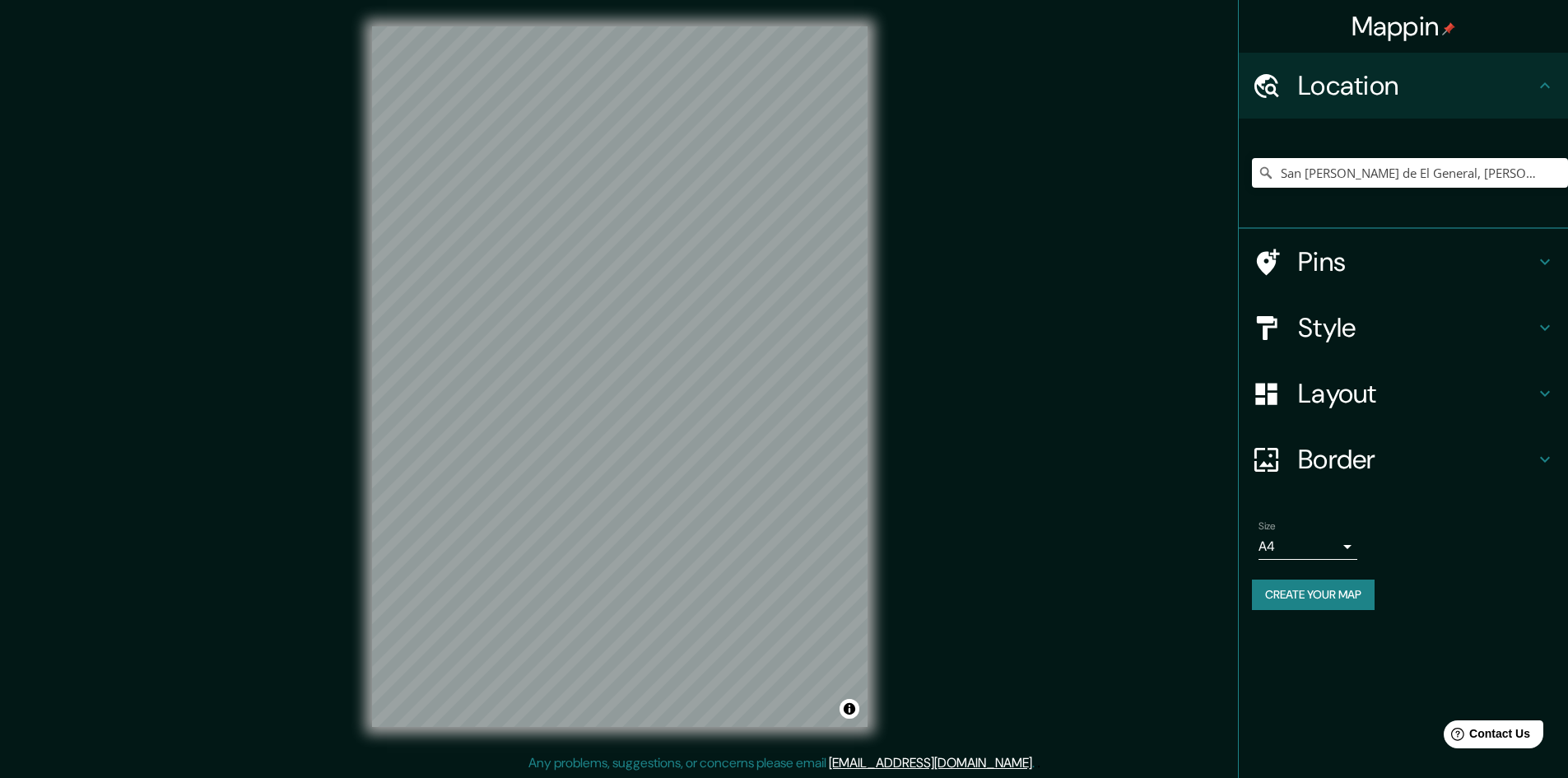
click at [1352, 258] on h4 "Pins" at bounding box center [1417, 261] width 237 height 33
